Goal: Task Accomplishment & Management: Complete application form

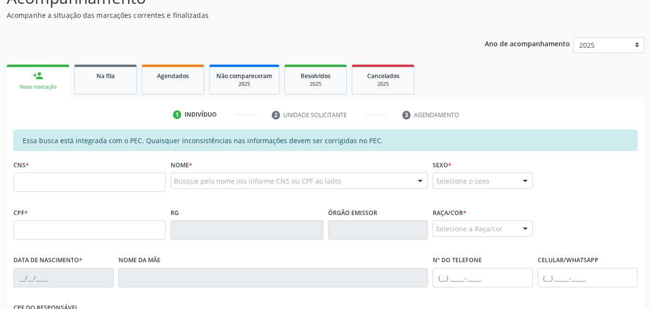
scroll to position [94, 0]
click at [31, 74] on link "person_add Nova marcação" at bounding box center [38, 80] width 63 height 32
click at [56, 70] on link "person_add Nova marcação" at bounding box center [38, 80] width 63 height 32
click at [42, 172] on div "CNS *" at bounding box center [90, 174] width 152 height 34
click at [43, 185] on input "text" at bounding box center [90, 181] width 152 height 19
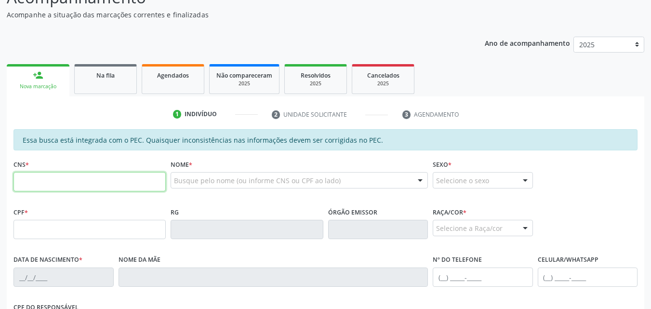
click at [134, 179] on input "text" at bounding box center [90, 181] width 152 height 19
type input "700 3089 5162 0931"
type input "113.747.584-69"
type input "[DATE]"
type input "[PERSON_NAME]"
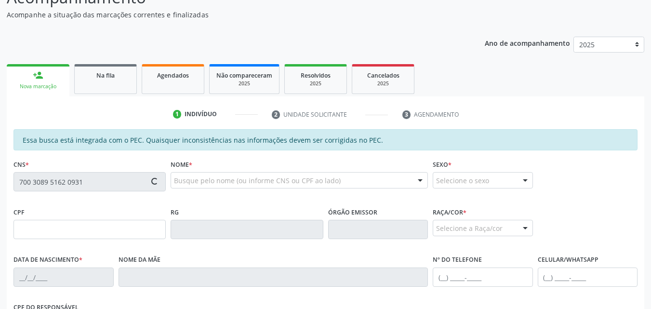
type input "[PHONE_NUMBER]"
type input "S/N"
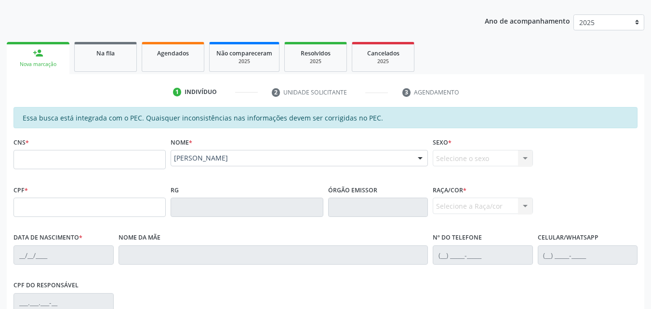
scroll to position [123, 0]
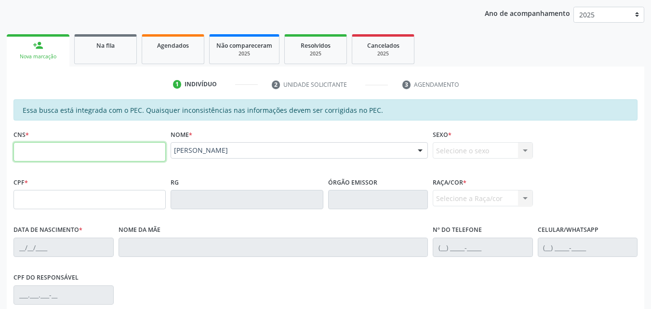
click at [115, 144] on input "text" at bounding box center [90, 151] width 152 height 19
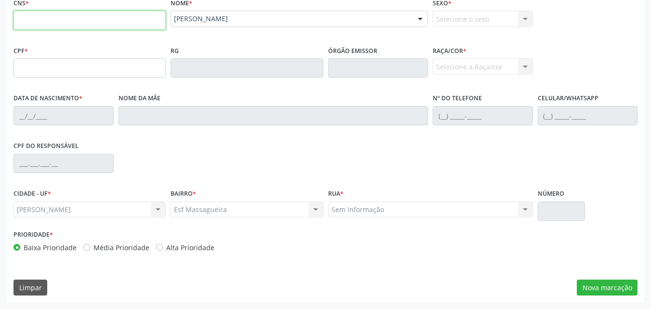
scroll to position [181, 0]
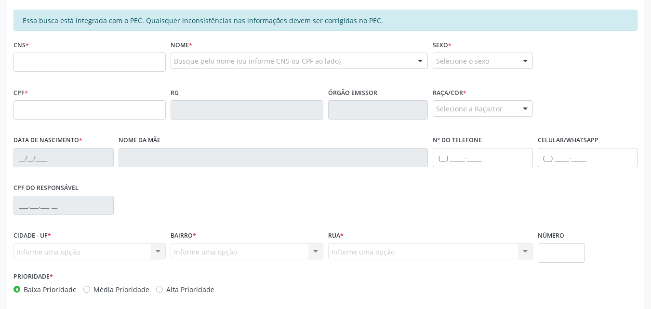
scroll to position [213, 0]
paste input "702 3021 2208 5116"
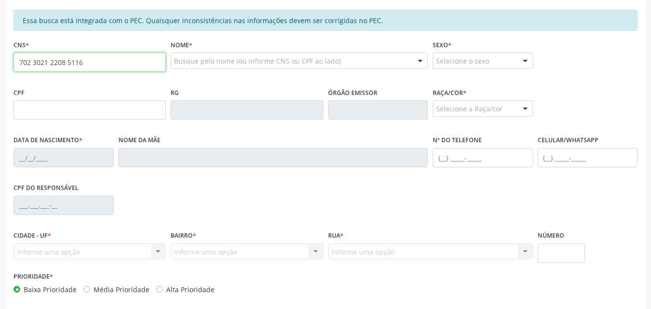
type input "702 3021 2208 5116"
type input "027.092.754-90"
type input "19/02/1977"
type input "Izaura Benedita dos Santos"
type input "(82) 99425-9638"
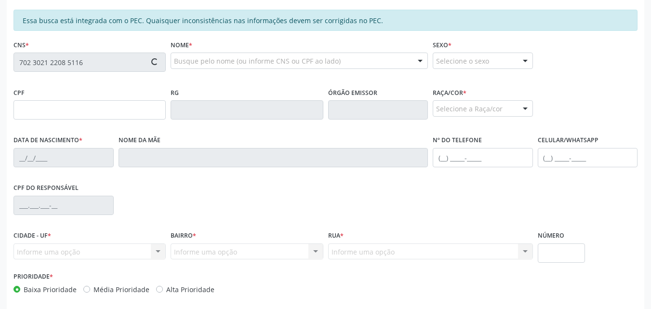
type input "S/N"
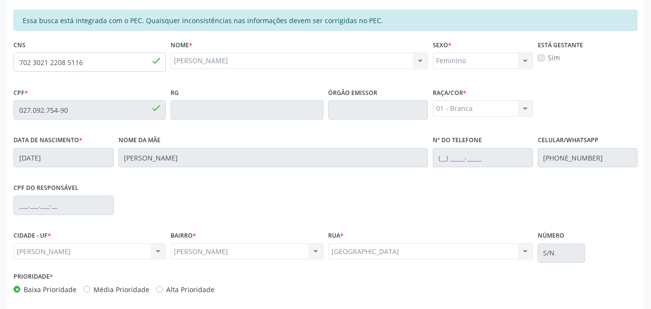
scroll to position [255, 0]
